Goal: Navigation & Orientation: Find specific page/section

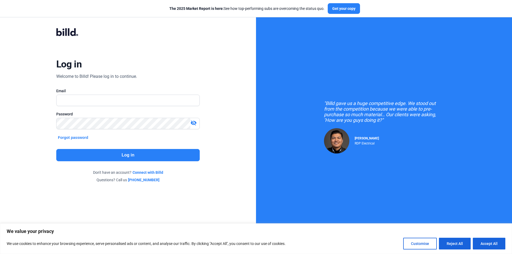
click at [149, 97] on input "text" at bounding box center [128, 100] width 143 height 11
click at [116, 97] on input "text" at bounding box center [128, 100] width 143 height 11
paste input "[EMAIL_ADDRESS][DOMAIN_NAME]"
type input "[EMAIL_ADDRESS][DOMAIN_NAME]"
click at [118, 153] on button "Log in" at bounding box center [127, 155] width 143 height 12
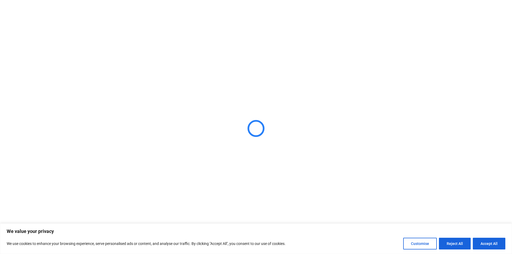
click at [489, 241] on button "Accept All" at bounding box center [489, 244] width 33 height 12
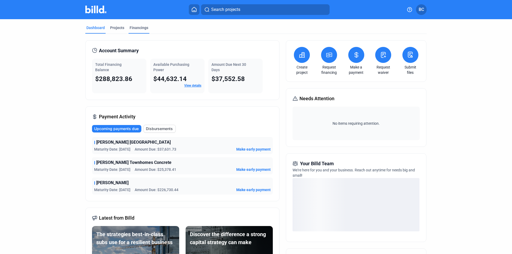
click at [135, 26] on div "Financings" at bounding box center [139, 27] width 19 height 5
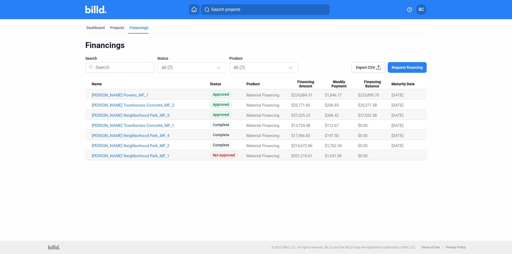
click at [121, 23] on mat-tab-group "Dashboard Projects Financings Financings Search Status All (7) Product All (7) …" at bounding box center [255, 89] width 341 height 141
click at [117, 28] on div "Projects" at bounding box center [117, 27] width 14 height 5
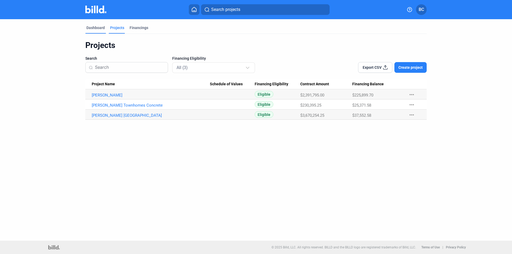
click at [98, 27] on div "Dashboard" at bounding box center [95, 27] width 18 height 5
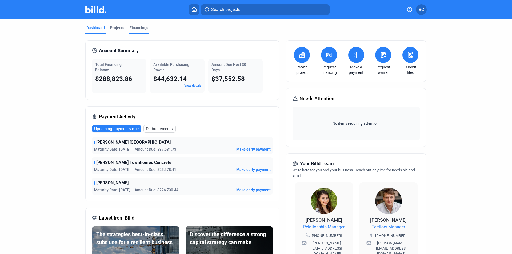
click at [138, 26] on div "Financings" at bounding box center [139, 27] width 19 height 5
